Goal: Task Accomplishment & Management: Use online tool/utility

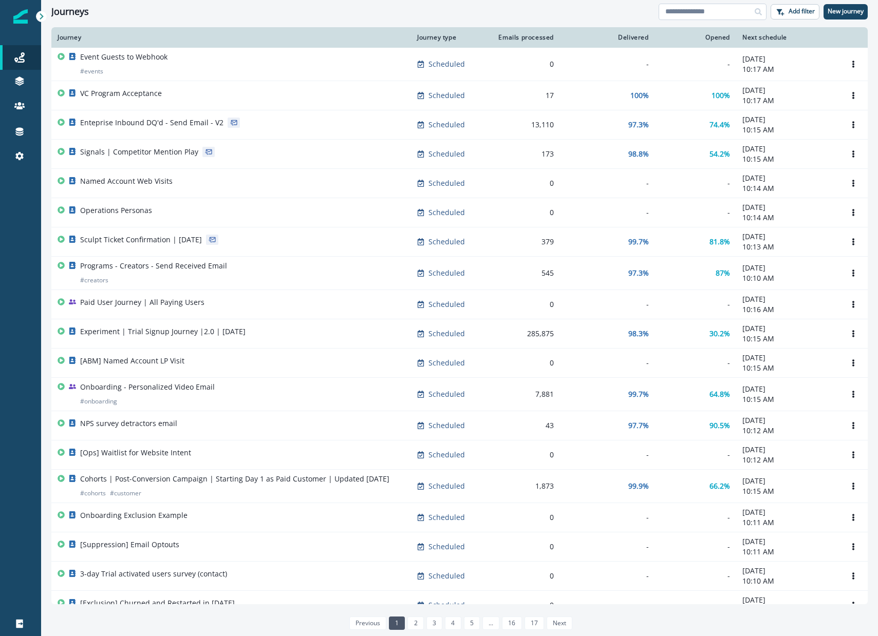
click at [716, 14] on input at bounding box center [713, 12] width 108 height 16
type input "**********"
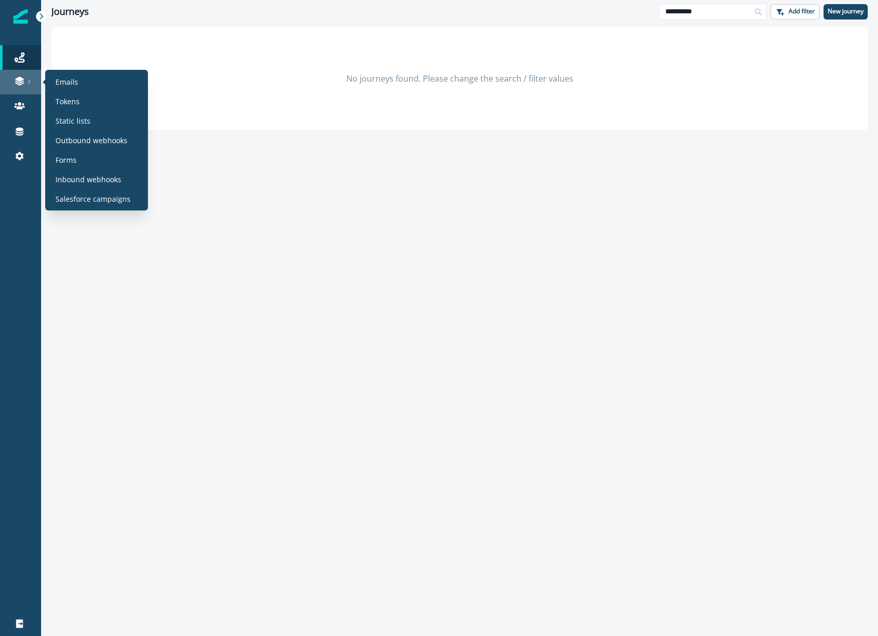
click at [16, 80] on icon at bounding box center [19, 81] width 10 height 10
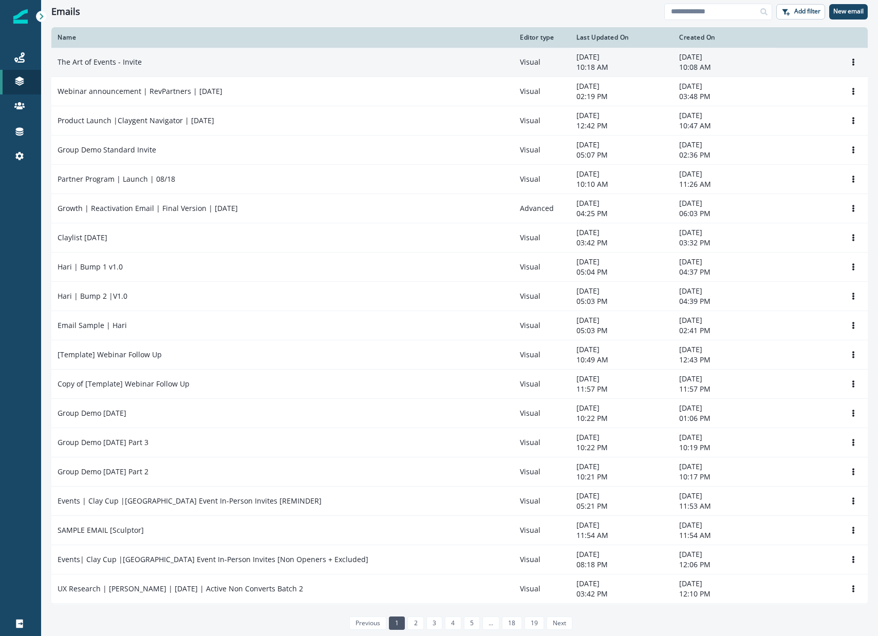
click at [216, 60] on div "The Art of Events - Invite" at bounding box center [283, 62] width 450 height 10
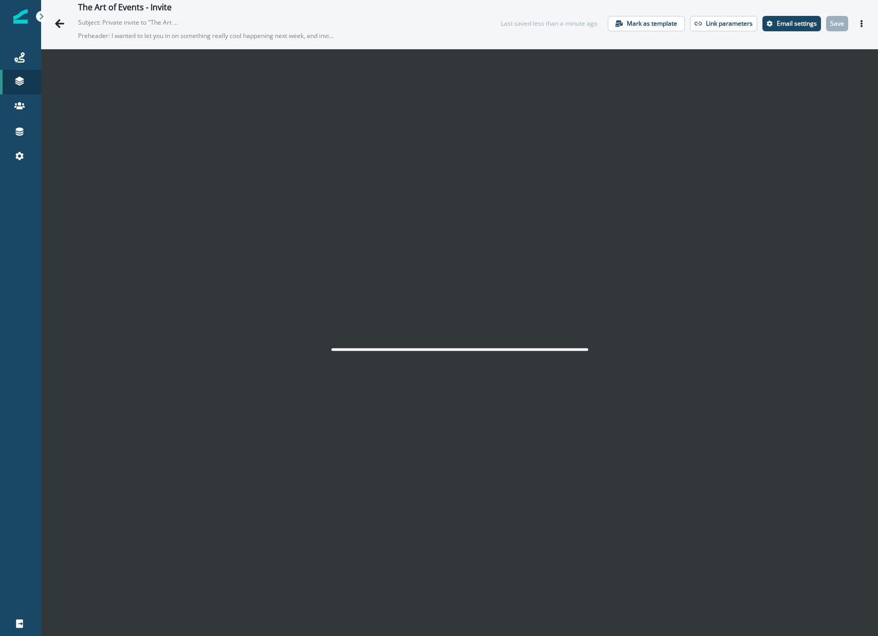
scroll to position [2, 0]
click at [858, 26] on icon "Actions" at bounding box center [861, 23] width 7 height 7
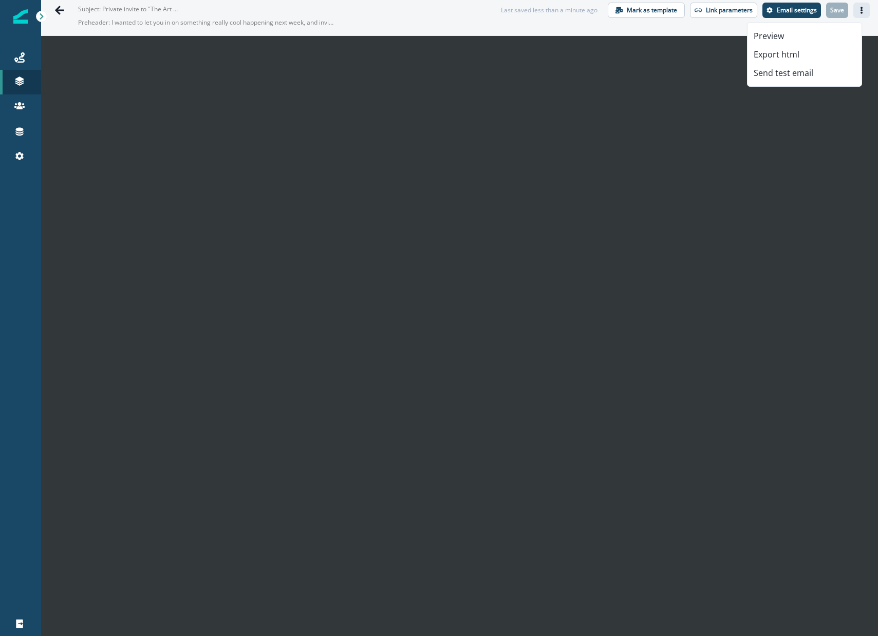
scroll to position [0, 0]
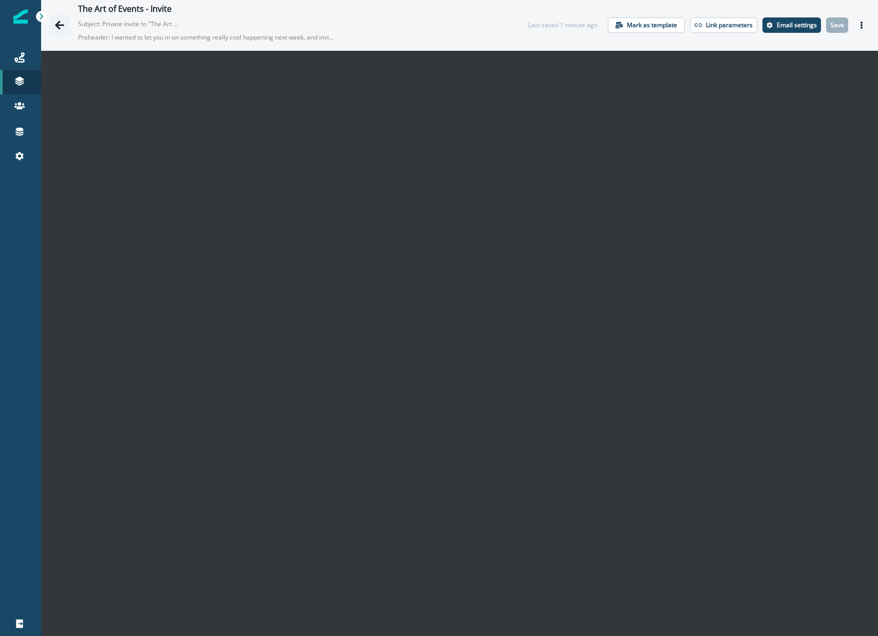
click at [59, 29] on icon "Go back" at bounding box center [59, 25] width 10 height 10
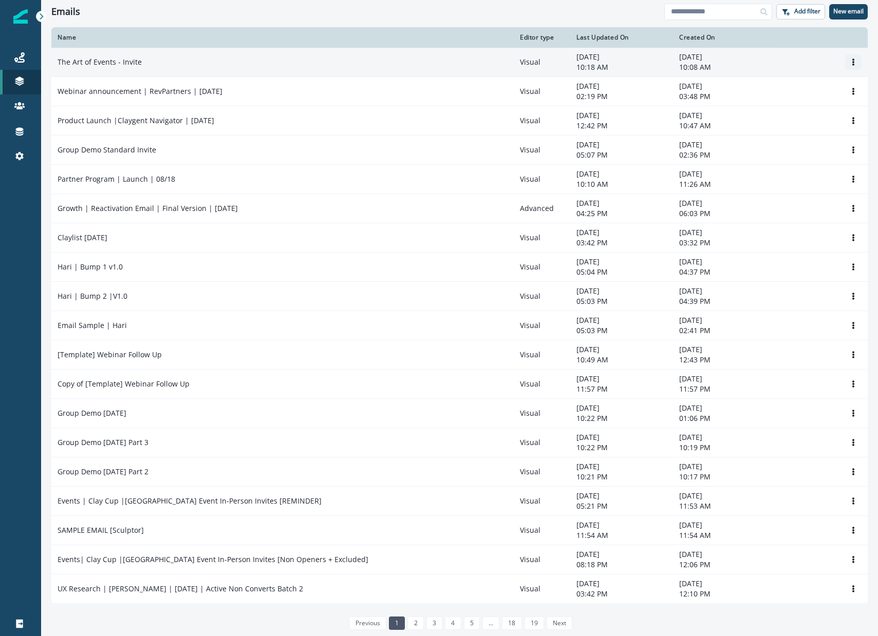
click at [850, 62] on icon "Options" at bounding box center [853, 62] width 7 height 7
click at [815, 88] on button "Clone" at bounding box center [796, 87] width 114 height 16
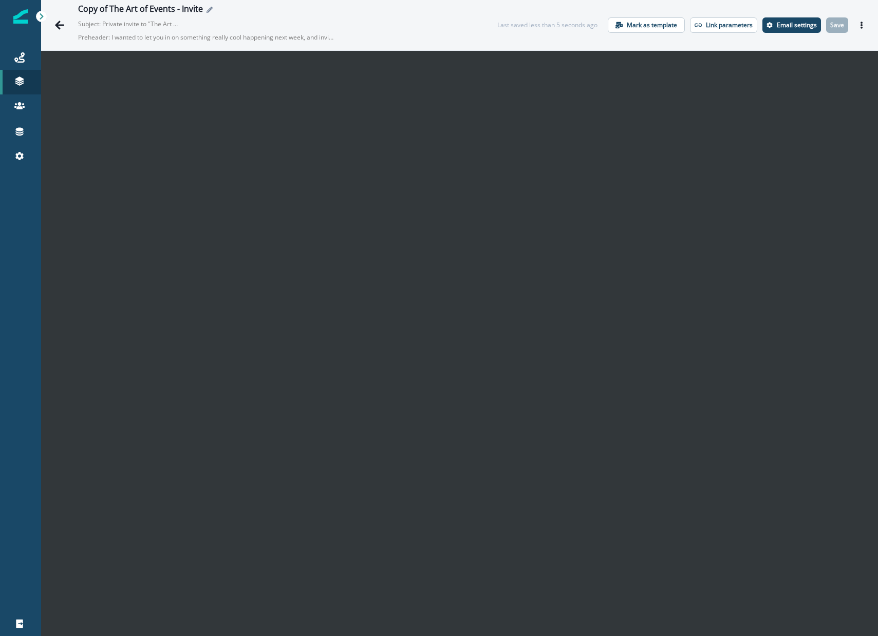
click at [206, 9] on icon "Edit name" at bounding box center [209, 10] width 6 height 6
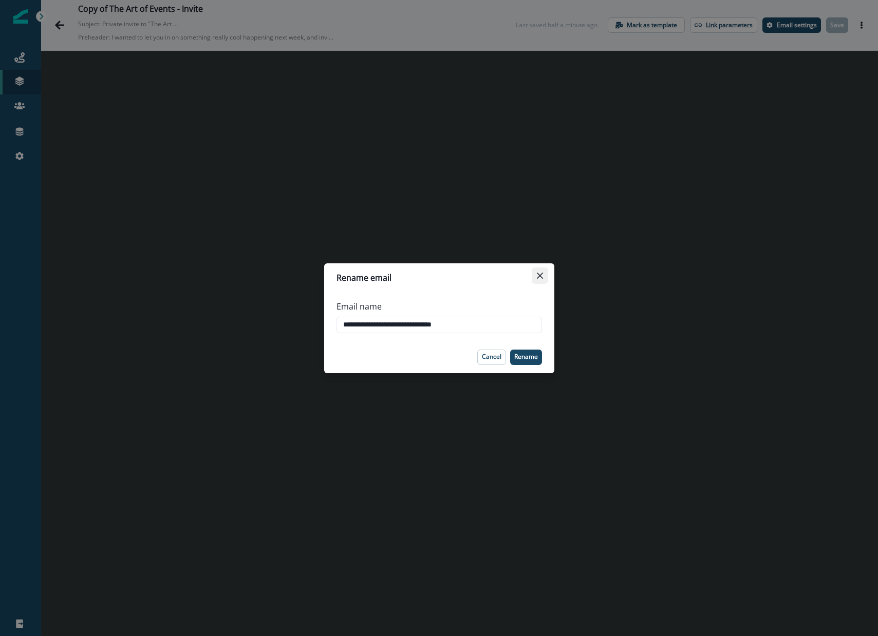
click at [539, 276] on icon "Close" at bounding box center [539, 275] width 6 height 6
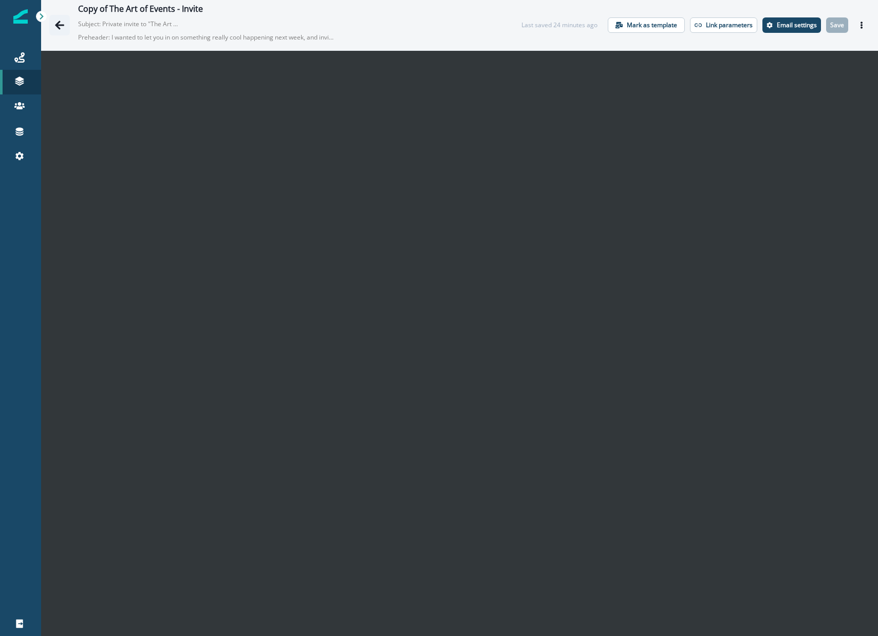
click at [66, 25] on button "Go back" at bounding box center [59, 25] width 21 height 21
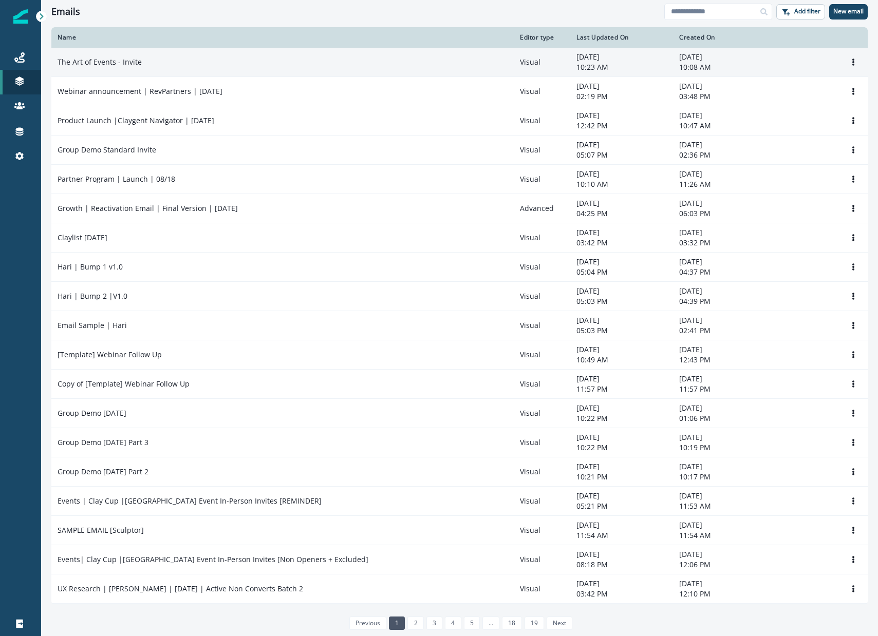
click at [125, 67] on td "The Art of Events - Invite" at bounding box center [282, 62] width 462 height 29
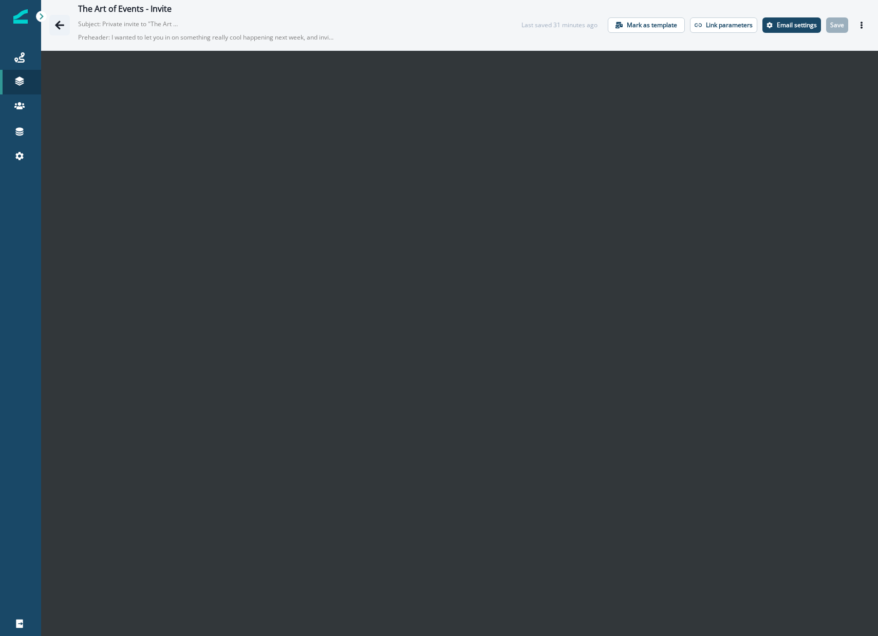
click at [56, 21] on icon "Go back" at bounding box center [59, 25] width 10 height 10
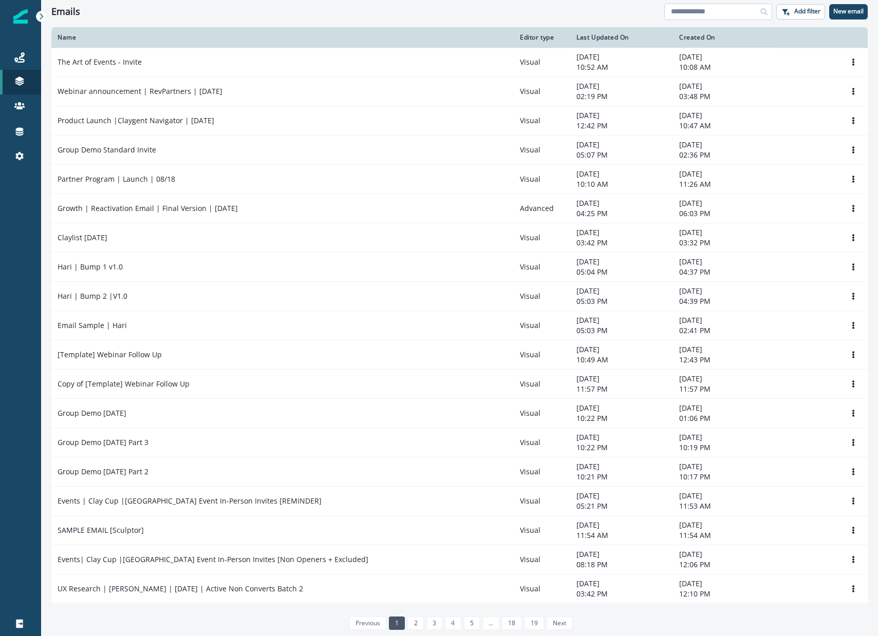
click at [725, 11] on input at bounding box center [718, 12] width 108 height 16
type input "**********"
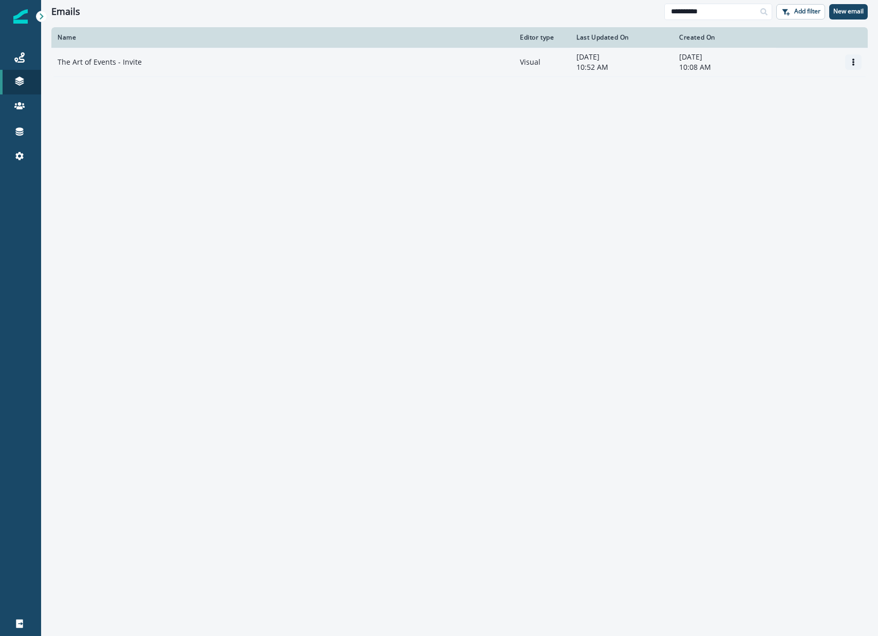
click at [853, 67] on button "Options" at bounding box center [853, 61] width 16 height 15
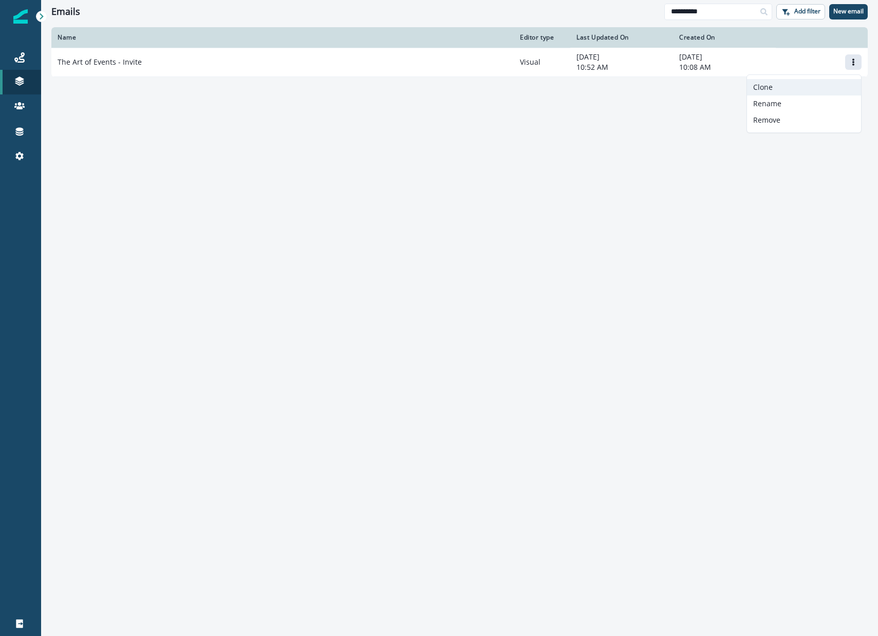
click at [751, 88] on button "Clone" at bounding box center [804, 87] width 114 height 16
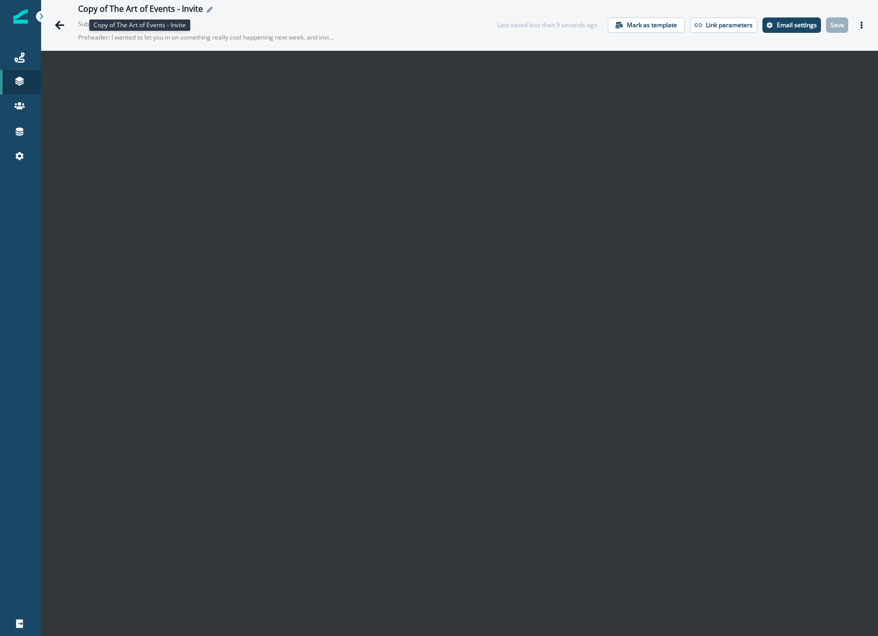
click at [186, 11] on div "Copy of The Art of Events - Invite" at bounding box center [140, 9] width 125 height 11
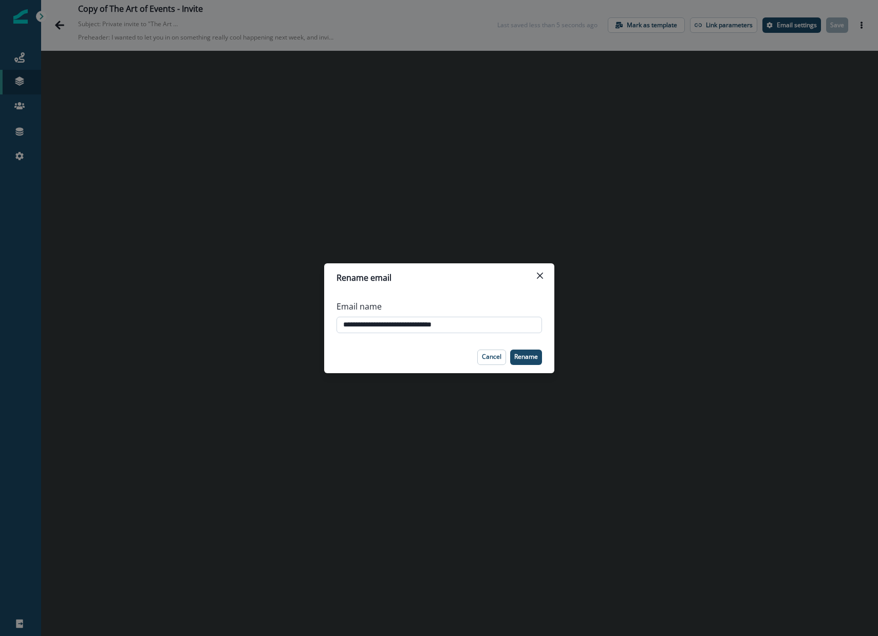
click at [355, 322] on input "**********" at bounding box center [438, 325] width 205 height 16
type input "**********"
click at [514, 354] on p "Rename" at bounding box center [526, 356] width 24 height 7
